Goal: Answer question/provide support

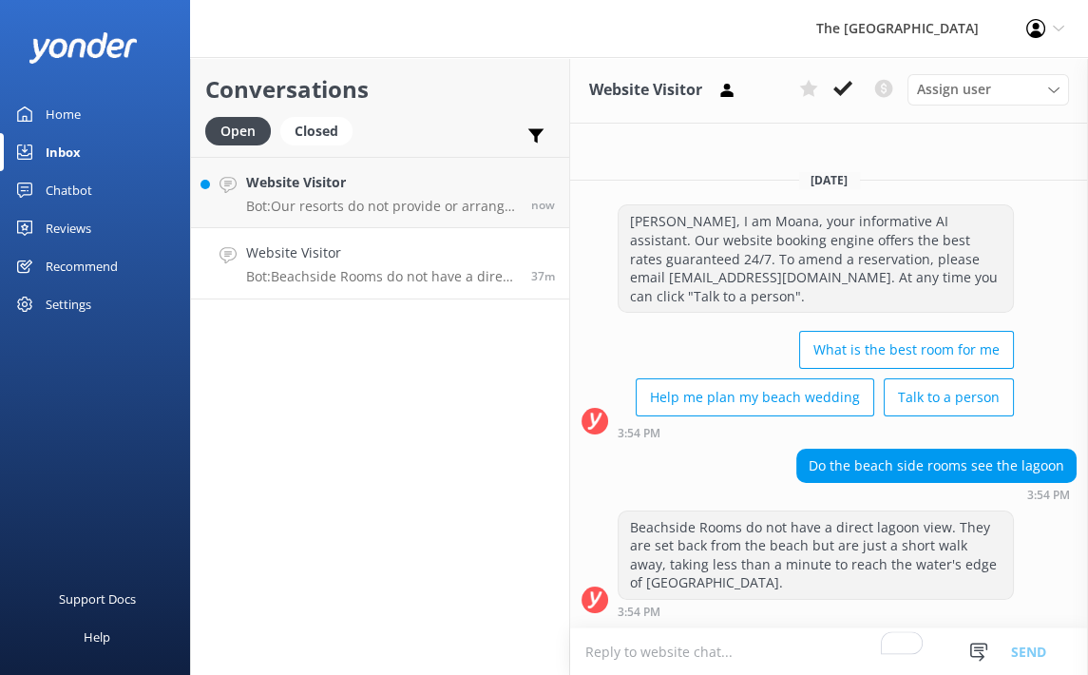
click at [384, 198] on p "Bot: Our resorts do not provide or arrange airport transfers. However, you can …" at bounding box center [381, 206] width 271 height 17
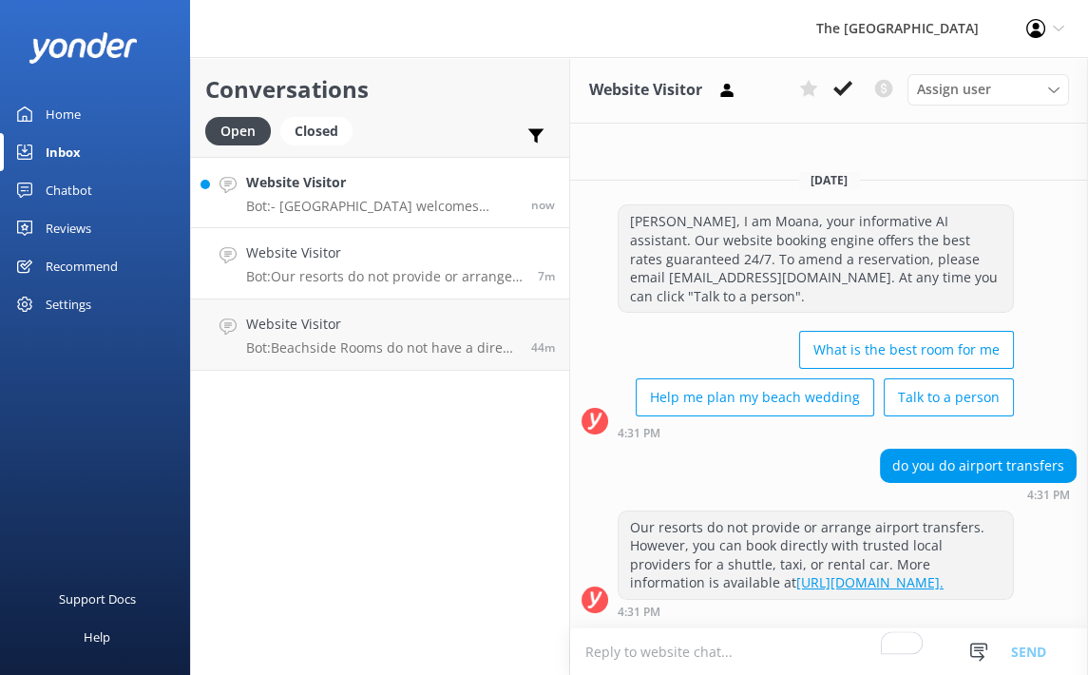
click at [412, 193] on div "Website Visitor Bot: - [GEOGRAPHIC_DATA] welcomes guests of all ages, while San…" at bounding box center [381, 192] width 271 height 41
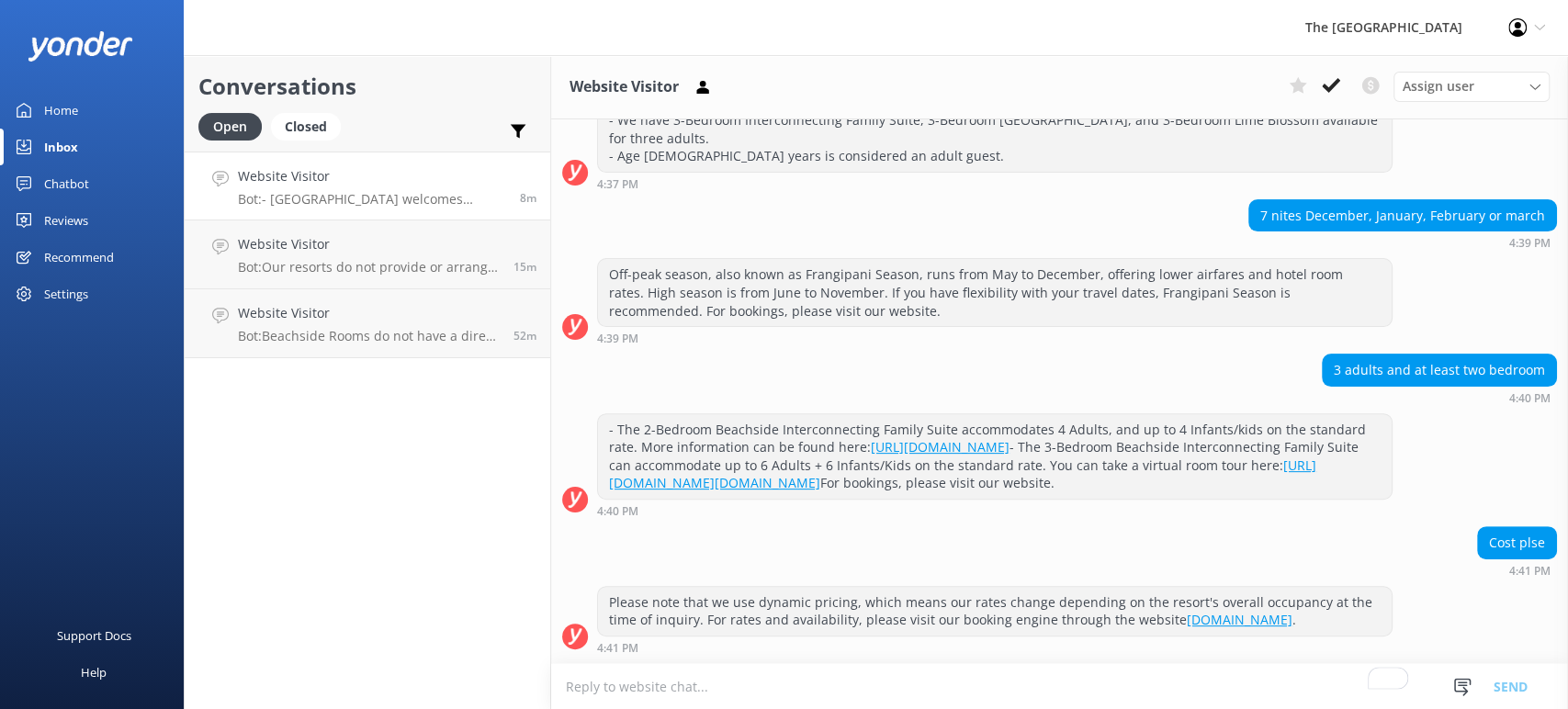
scroll to position [345, 0]
